Goal: Task Accomplishment & Management: Complete application form

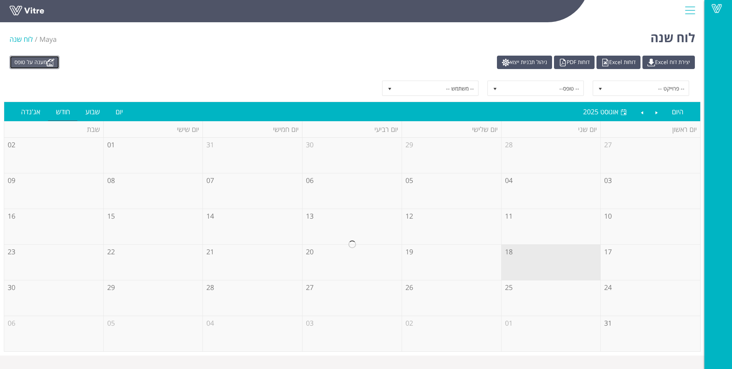
click at [32, 61] on link "מענה על טופס" at bounding box center [35, 62] width 50 height 13
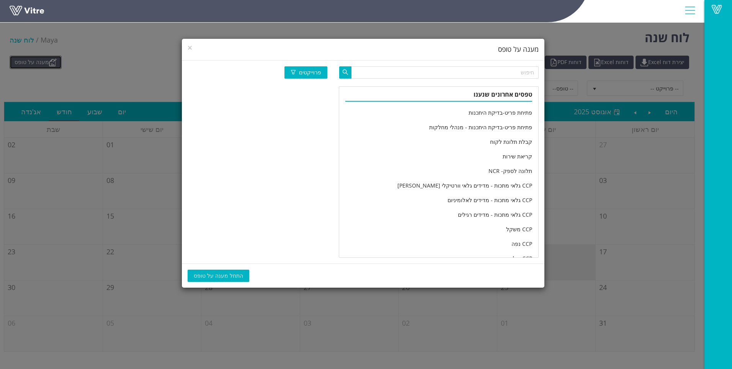
scroll to position [1277, 0]
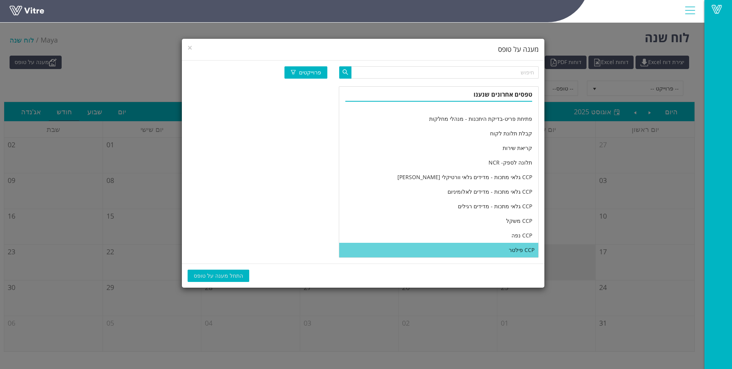
click at [471, 252] on li "CCP פילטר" at bounding box center [438, 249] width 199 height 15
click at [229, 274] on span "התחל מענה על טופס" at bounding box center [218, 275] width 49 height 8
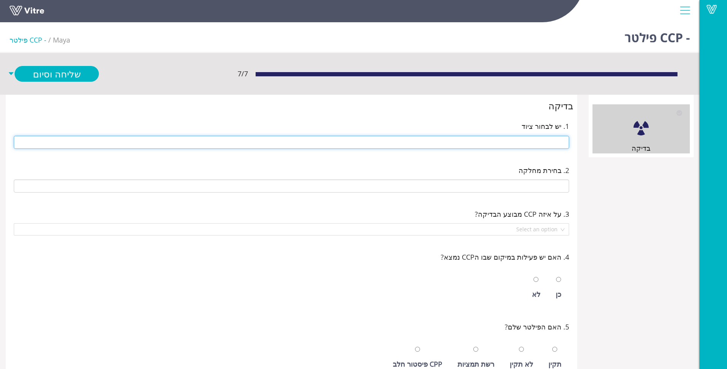
click at [486, 139] on input "text" at bounding box center [291, 142] width 555 height 13
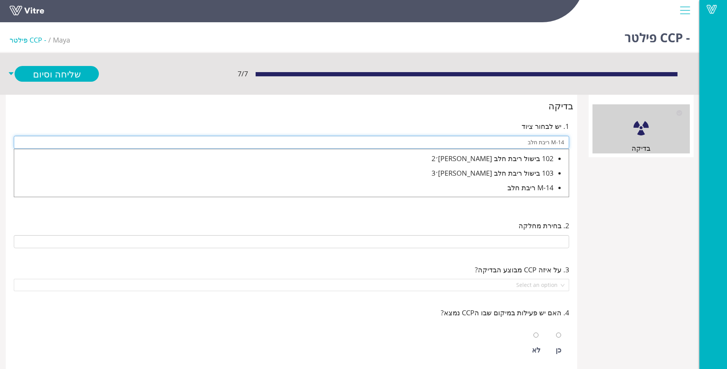
type input "M-14 ריבת חלב"
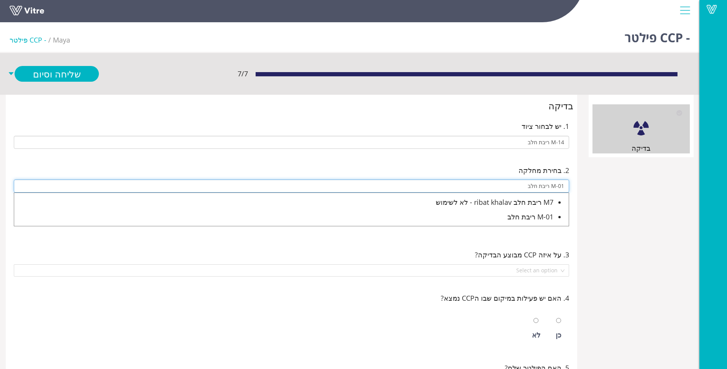
type input "M-01 ריבת חלב"
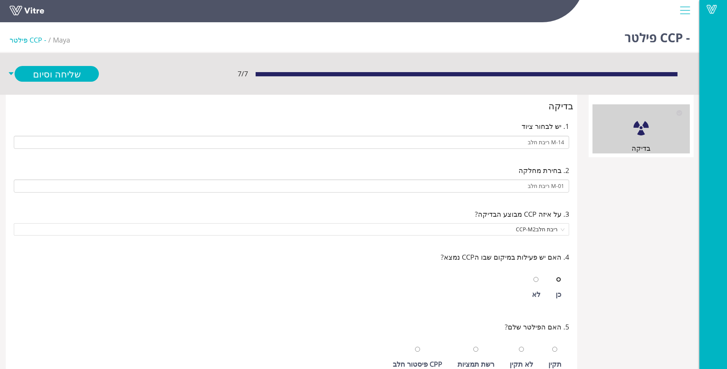
click at [556, 277] on input "radio" at bounding box center [558, 279] width 5 height 5
radio input "true"
click at [552, 346] on input "radio" at bounding box center [554, 348] width 5 height 5
radio input "true"
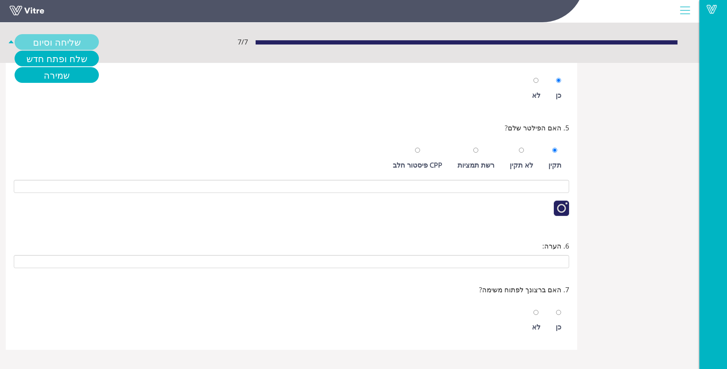
click at [54, 48] on link "שליחה וסיום" at bounding box center [57, 42] width 84 height 16
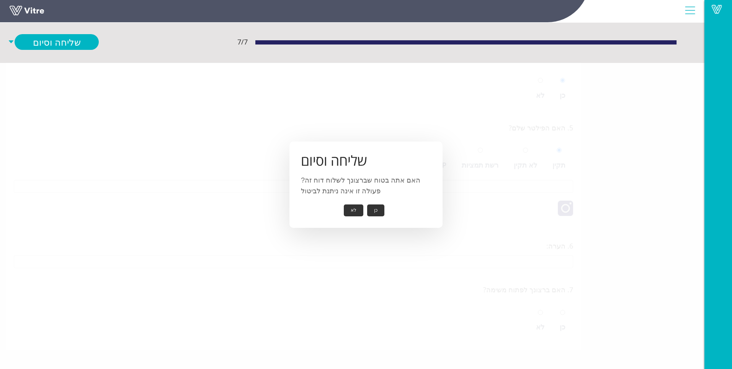
click at [370, 210] on button "כן" at bounding box center [375, 210] width 17 height 12
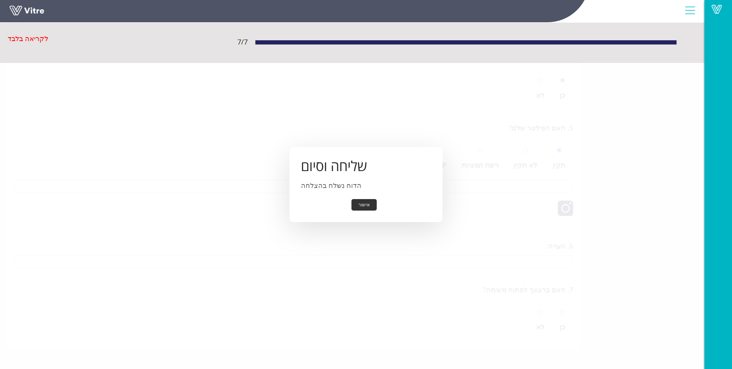
click at [354, 203] on button "אישור" at bounding box center [364, 205] width 25 height 12
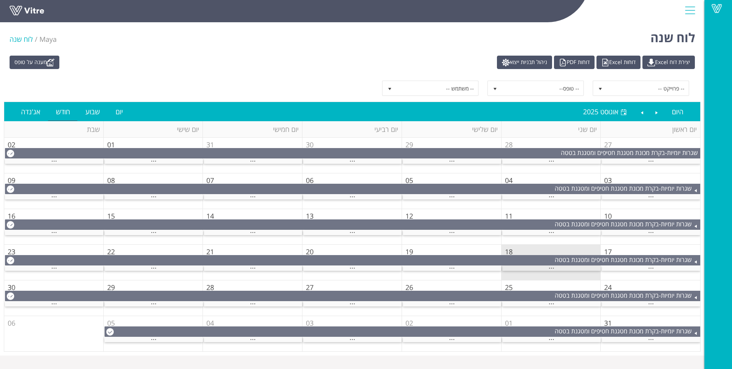
click at [546, 266] on div "..." at bounding box center [552, 267] width 98 height 5
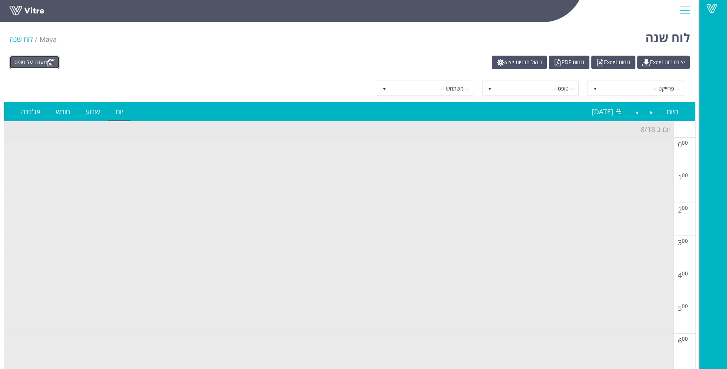
click at [28, 64] on link "מענה על טופס" at bounding box center [35, 62] width 50 height 13
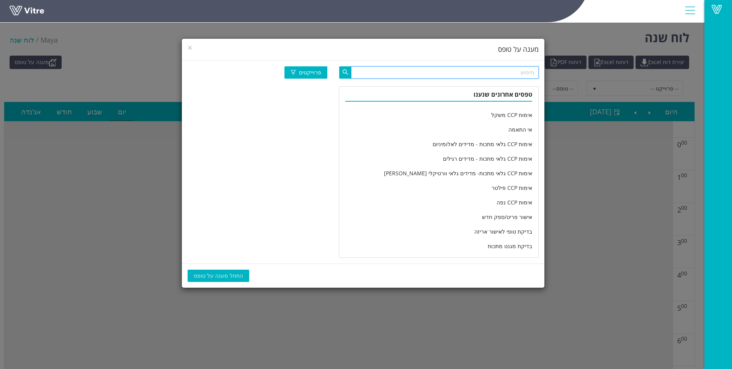
click at [411, 74] on input "text" at bounding box center [445, 72] width 188 height 12
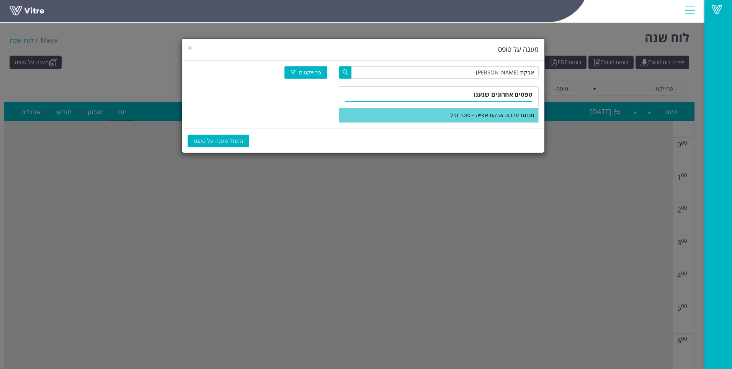
click at [433, 116] on li "מכונת ערבוב אבקת אפייה - סוכר וניל" at bounding box center [438, 115] width 199 height 15
drag, startPoint x: 434, startPoint y: 75, endPoint x: 656, endPoint y: 71, distance: 222.2
click at [663, 71] on div "× מענה על טופס אבקת אפי פרוייקטים טפסים אחרונים שנענו מכונת ערבוב אבקת אפייה - …" at bounding box center [366, 184] width 732 height 369
type input "מוצרי אפי"
click at [497, 120] on li "טופס בדיקות מעבדה למוצרי אפייה" at bounding box center [438, 115] width 199 height 15
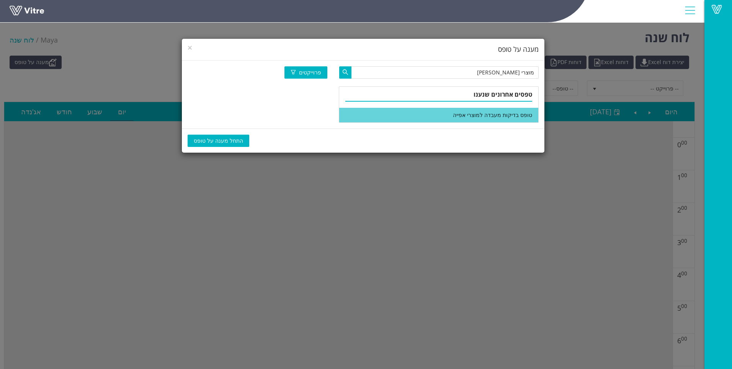
click at [198, 143] on span "התחל מענה על טופס" at bounding box center [218, 140] width 49 height 8
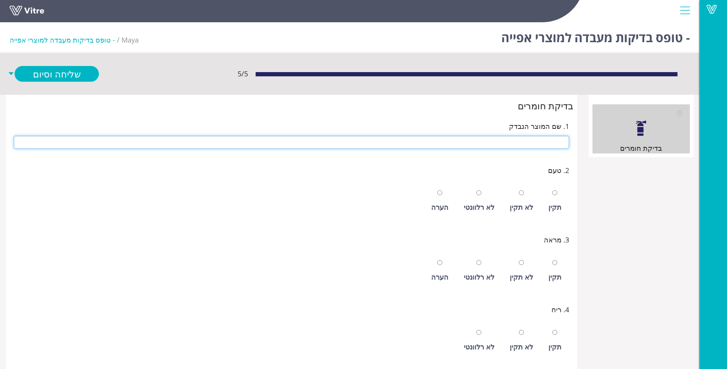
click at [536, 137] on input "text" at bounding box center [291, 142] width 555 height 13
type input "אבקת אפיה במשקל"
click at [519, 190] on input "radio" at bounding box center [521, 192] width 5 height 5
radio input "true"
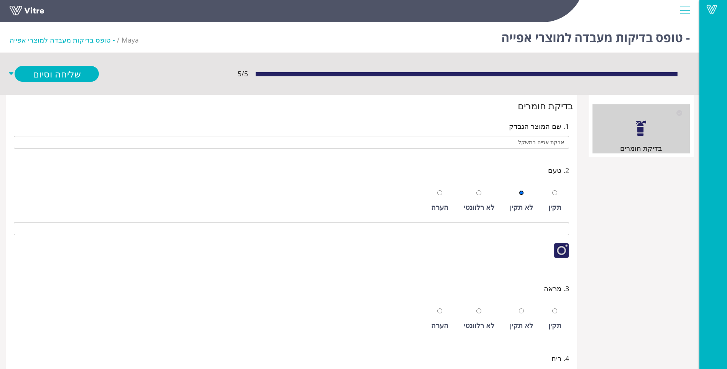
click at [552, 190] on input "radio" at bounding box center [554, 192] width 5 height 5
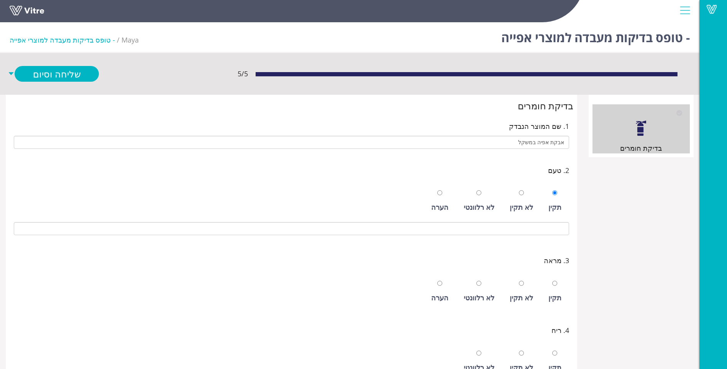
click at [480, 196] on div at bounding box center [478, 192] width 5 height 11
radio input "false"
radio input "true"
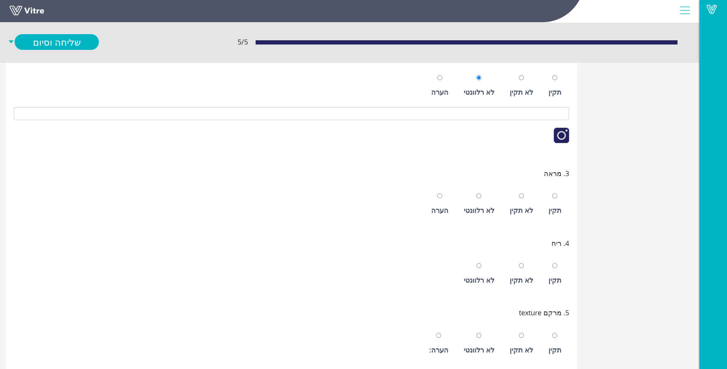
drag, startPoint x: 571, startPoint y: 208, endPoint x: 564, endPoint y: 208, distance: 6.5
click at [567, 208] on div "3. מראה תקין לא תקין לא רלוונטי הערה" at bounding box center [291, 194] width 560 height 58
click at [564, 208] on div "תקין" at bounding box center [554, 203] width 21 height 35
radio input "true"
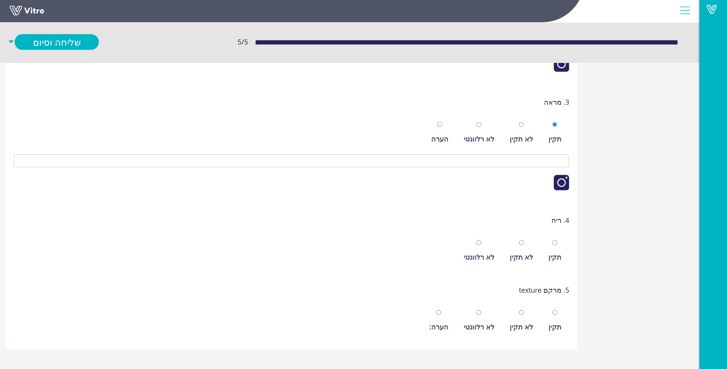
click at [559, 241] on div "תקין" at bounding box center [554, 250] width 21 height 35
radio input "true"
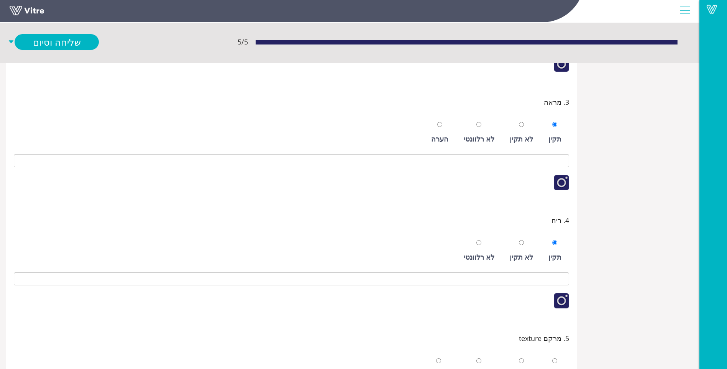
scroll to position [235, 0]
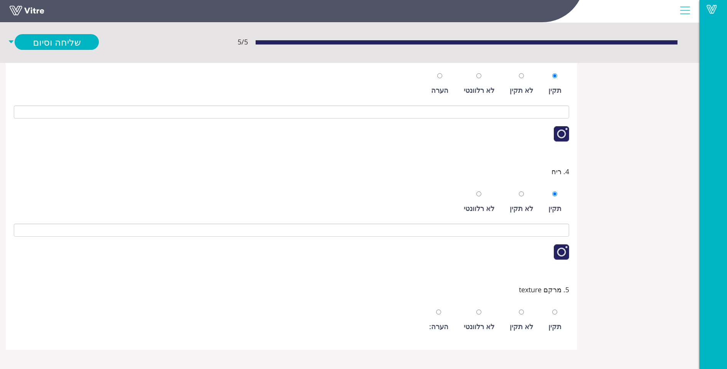
click at [549, 319] on div "תקין" at bounding box center [554, 319] width 21 height 35
radio input "true"
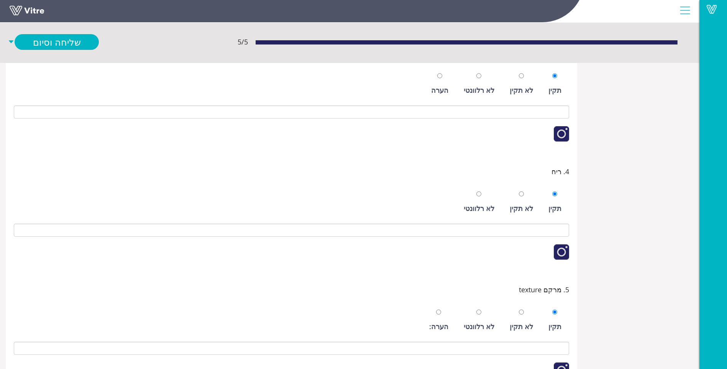
click at [57, 51] on div "5 / 5 שליחה וסיום" at bounding box center [349, 41] width 699 height 41
click at [56, 44] on link "שליחה וסיום" at bounding box center [57, 42] width 84 height 16
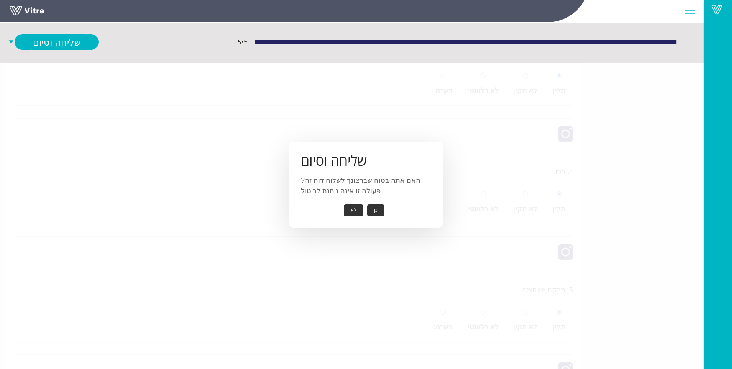
click at [375, 209] on button "כן" at bounding box center [375, 210] width 17 height 12
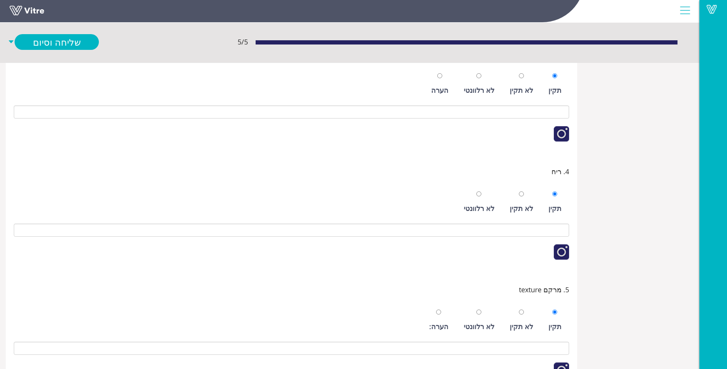
click at [372, 206] on div "תקין לא תקין לא רלוונטי" at bounding box center [291, 199] width 555 height 39
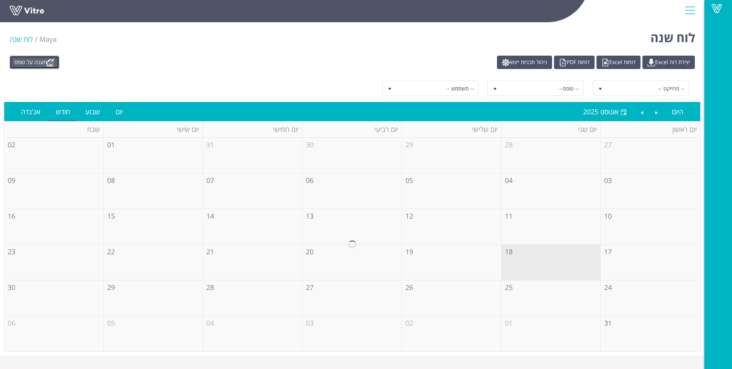
click at [45, 67] on link "מענה על טופס" at bounding box center [35, 62] width 50 height 13
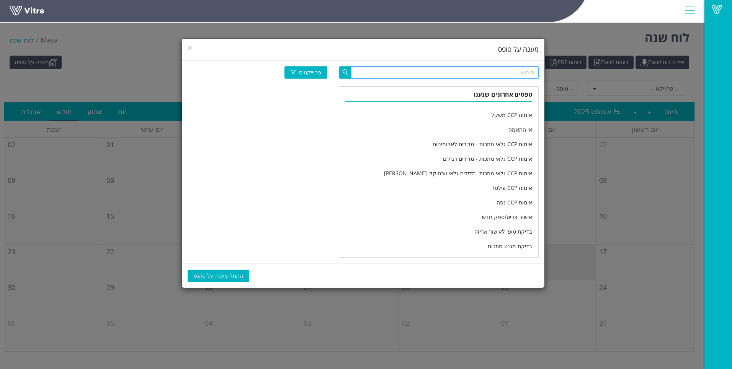
click at [491, 75] on input "text" at bounding box center [445, 72] width 188 height 12
type input "מחלקה יומי"
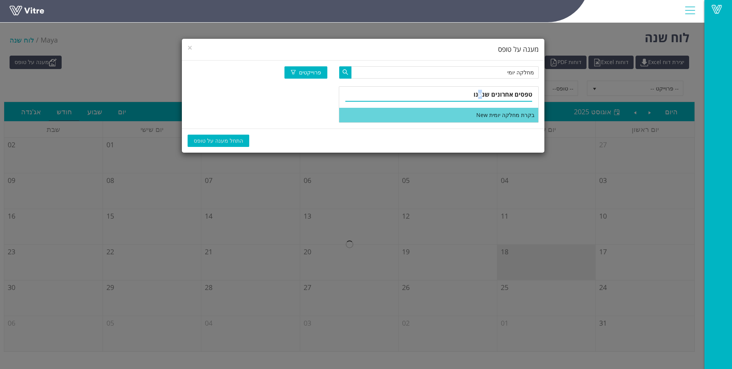
click at [476, 118] on div "טפסים אחרונים שנענו בקרת מחלקה יומית New" at bounding box center [439, 104] width 200 height 36
click at [474, 121] on li "בקרת מחלקה יומית New" at bounding box center [438, 115] width 199 height 15
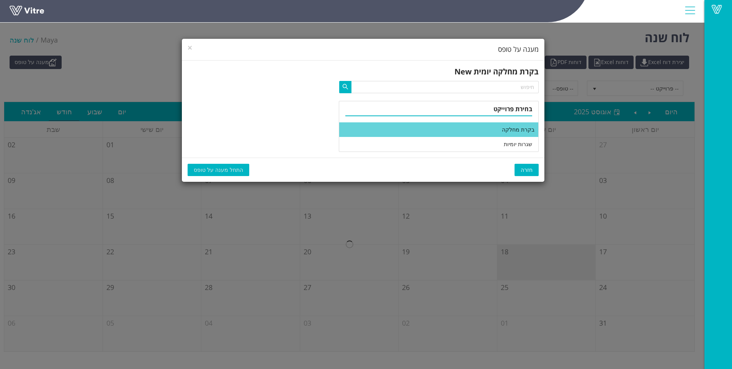
click at [453, 132] on li "בקרת מחלקה" at bounding box center [438, 129] width 199 height 15
click at [201, 173] on span "התחל מענה על טופס" at bounding box center [218, 169] width 49 height 8
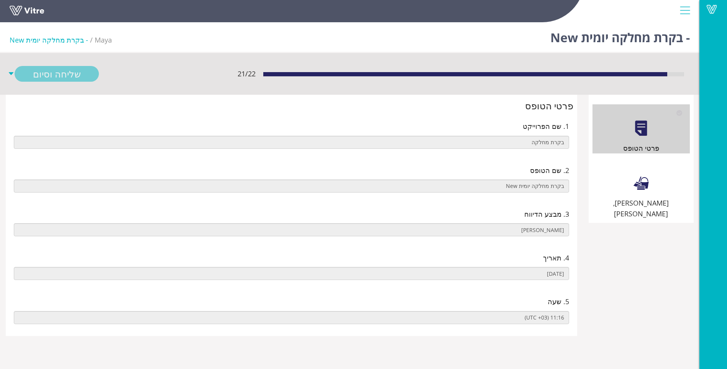
click at [615, 167] on div "[PERSON_NAME], [PERSON_NAME]" at bounding box center [640, 189] width 97 height 60
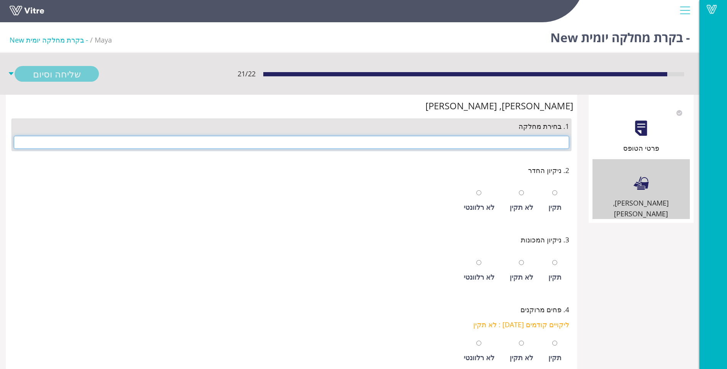
click at [559, 140] on input "text" at bounding box center [291, 142] width 555 height 13
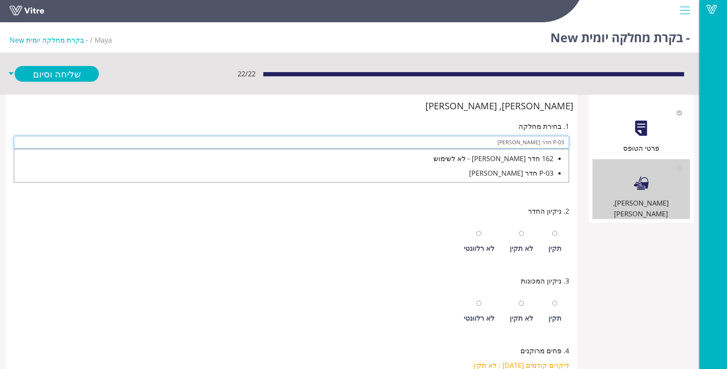
type input "P-03 חדר [PERSON_NAME]"
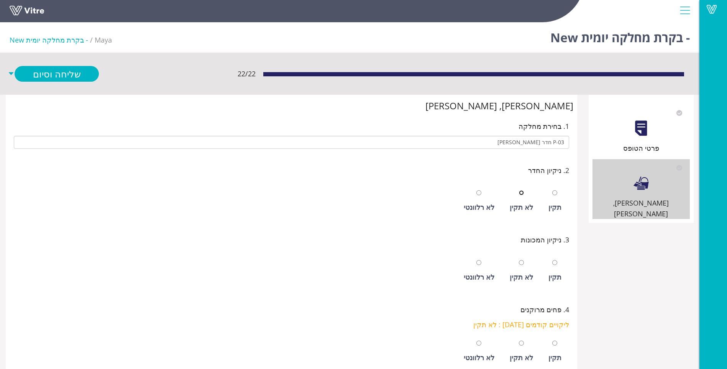
click at [519, 190] on input "radio" at bounding box center [521, 192] width 5 height 5
radio input "true"
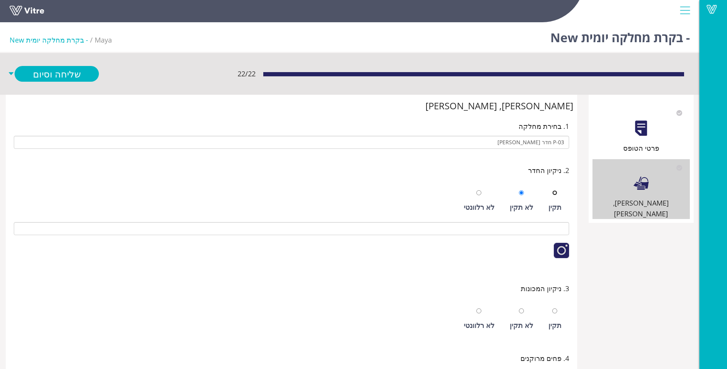
click at [552, 190] on input "radio" at bounding box center [554, 192] width 5 height 5
radio input "true"
click at [552, 308] on input "radio" at bounding box center [554, 310] width 5 height 5
radio input "true"
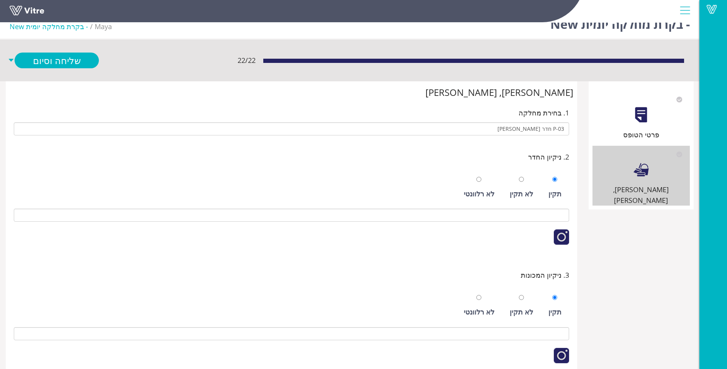
scroll to position [255, 0]
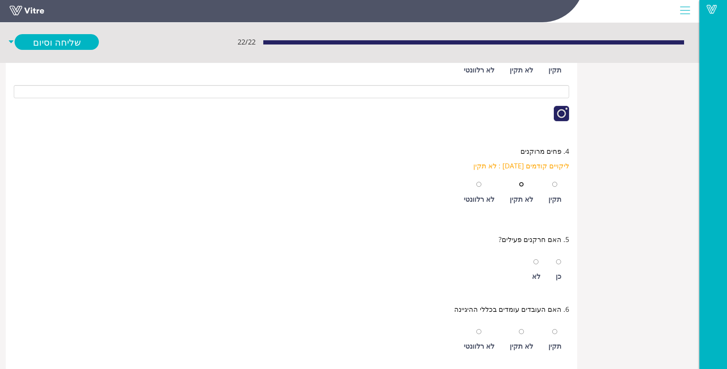
click at [519, 182] on input "radio" at bounding box center [521, 184] width 5 height 5
radio input "true"
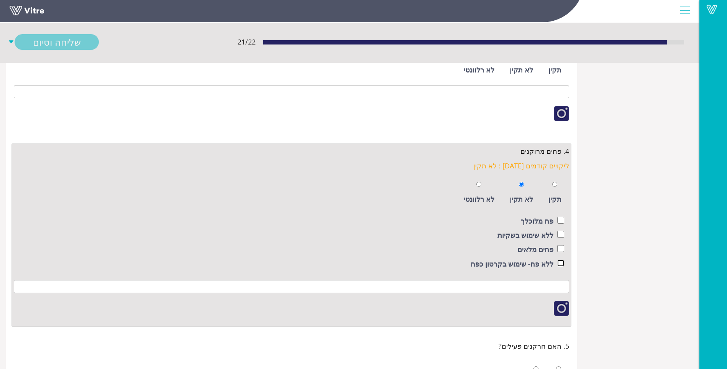
click at [557, 259] on input "checkbox" at bounding box center [560, 262] width 7 height 7
checkbox input "true"
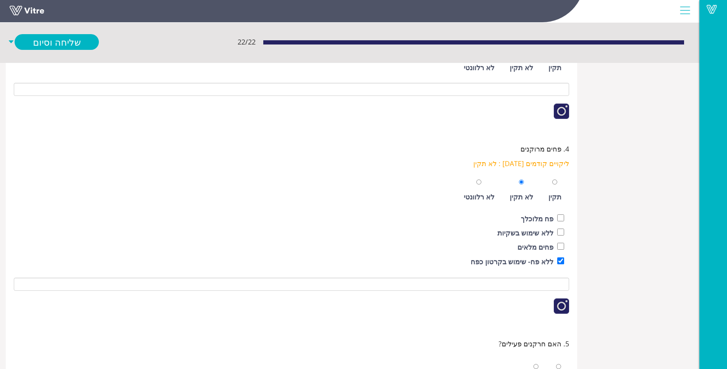
scroll to position [509, 0]
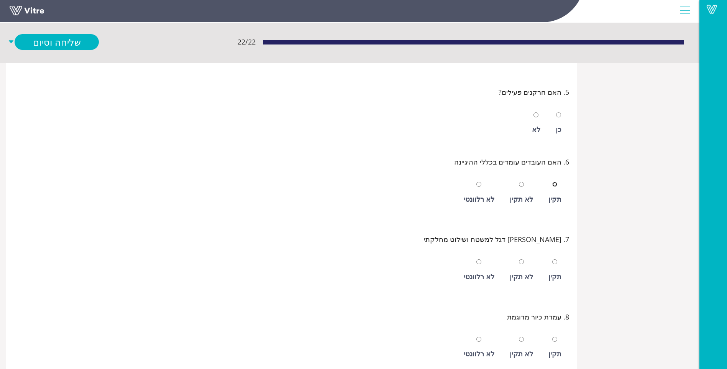
click at [552, 182] on input "radio" at bounding box center [554, 184] width 5 height 5
radio input "true"
click at [552, 259] on input "radio" at bounding box center [554, 261] width 5 height 5
radio input "true"
click at [552, 336] on input "radio" at bounding box center [554, 338] width 5 height 5
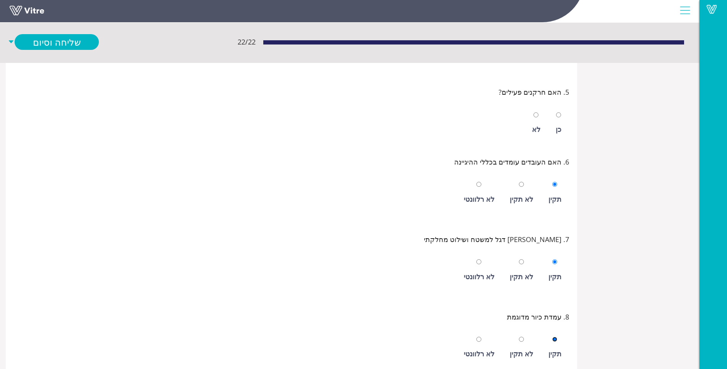
radio input "true"
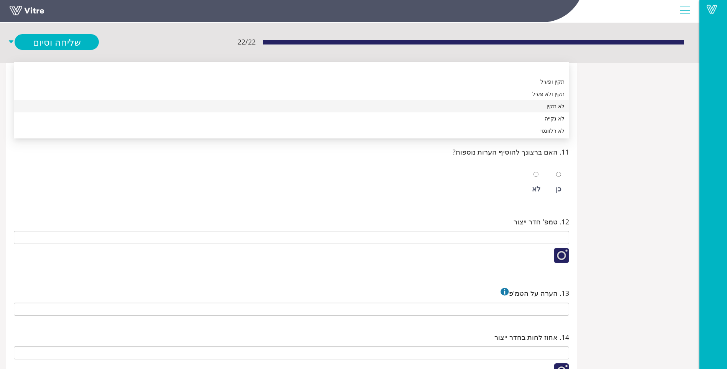
scroll to position [826, 0]
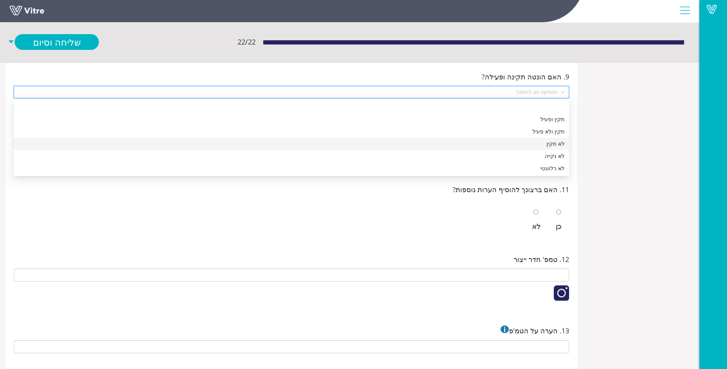
click at [550, 149] on div "לא תקין" at bounding box center [291, 144] width 555 height 12
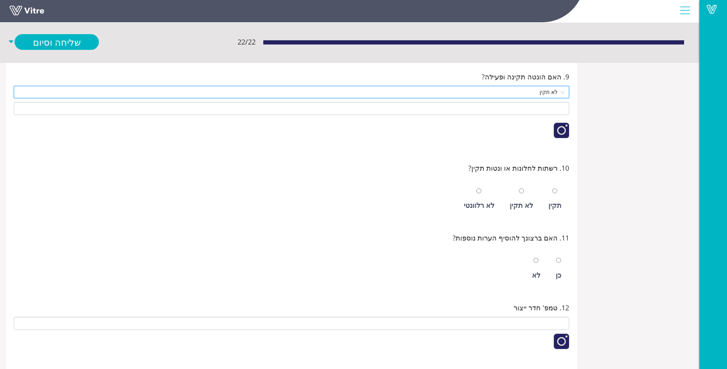
click at [555, 197] on div "תקין" at bounding box center [554, 198] width 21 height 35
radio input "true"
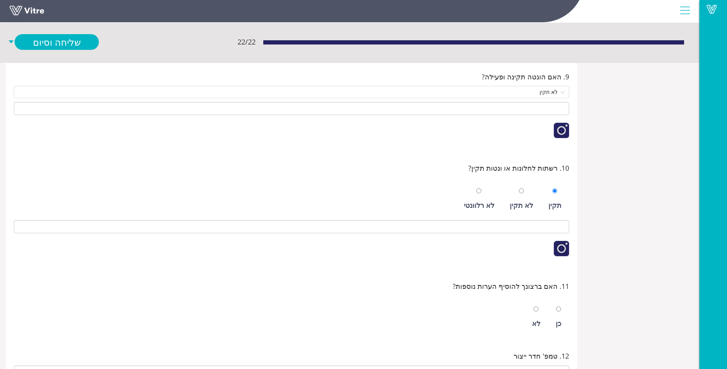
scroll to position [864, 0]
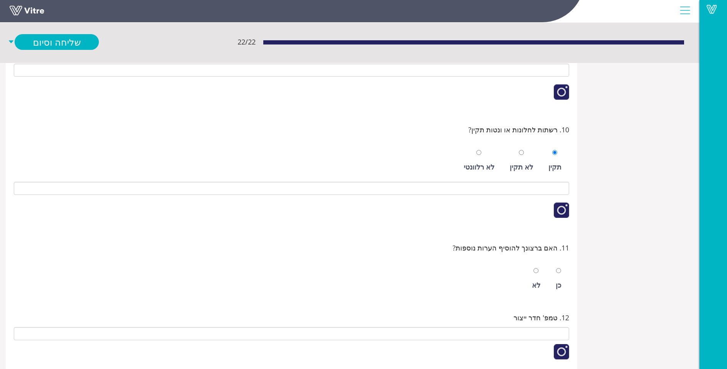
click at [534, 265] on div at bounding box center [535, 270] width 5 height 11
radio input "true"
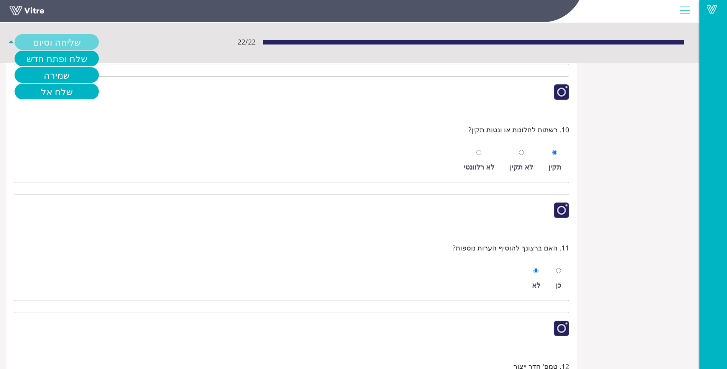
click at [61, 45] on link "שליחה וסיום" at bounding box center [57, 42] width 84 height 16
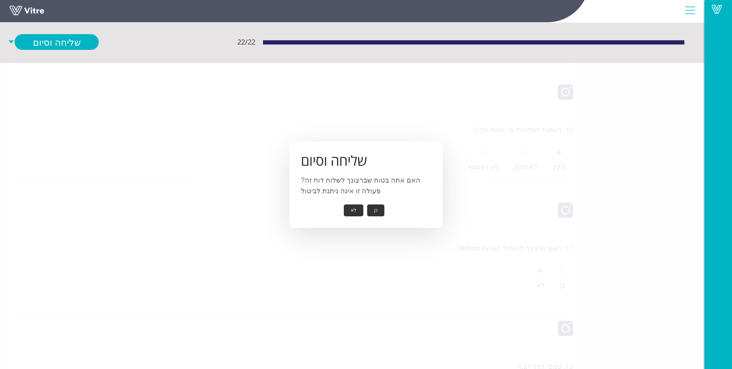
click at [378, 209] on button "כן" at bounding box center [375, 210] width 17 height 12
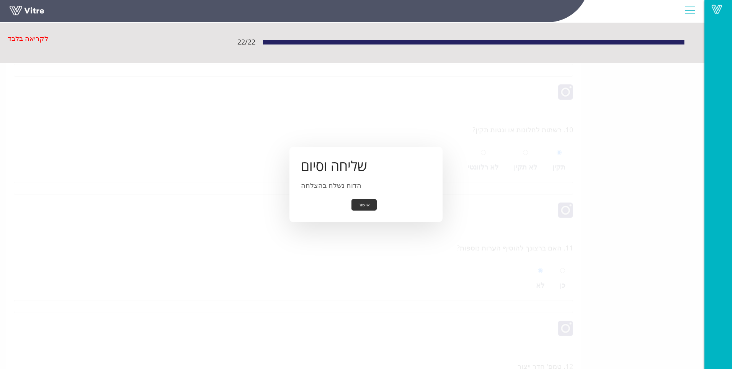
click at [364, 205] on button "אישור" at bounding box center [364, 205] width 25 height 12
